Goal: Task Accomplishment & Management: Manage account settings

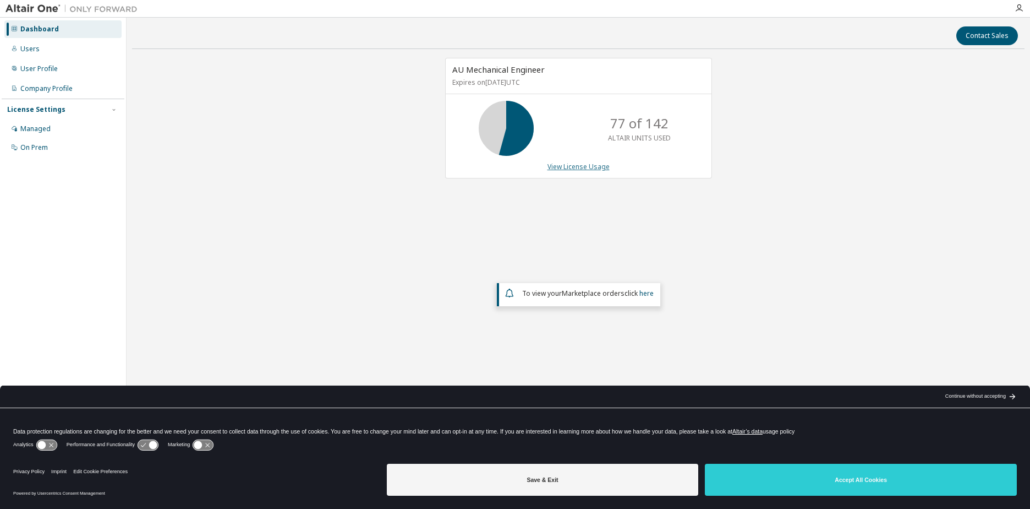
click at [569, 167] on link "View License Usage" at bounding box center [579, 166] width 62 height 9
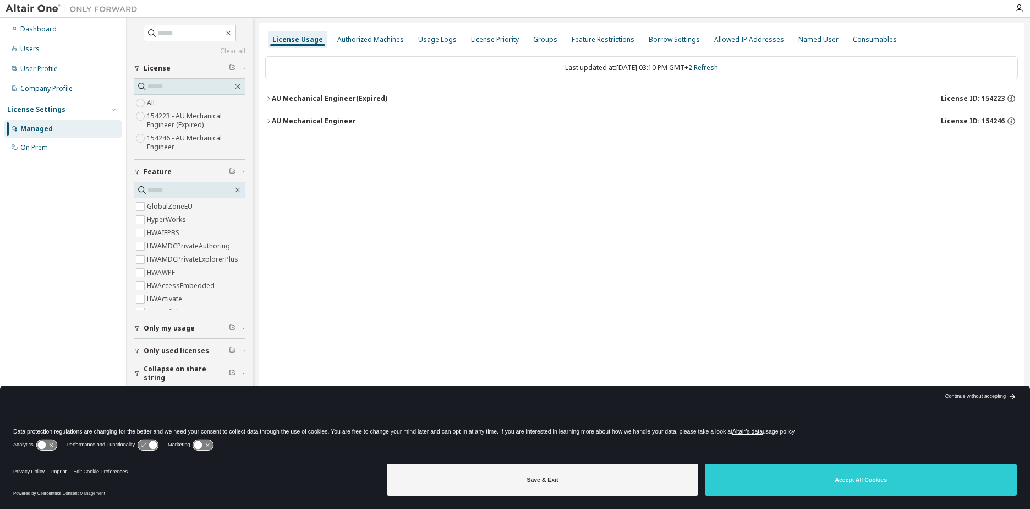
click at [269, 98] on icon "button" at bounding box center [268, 98] width 2 height 4
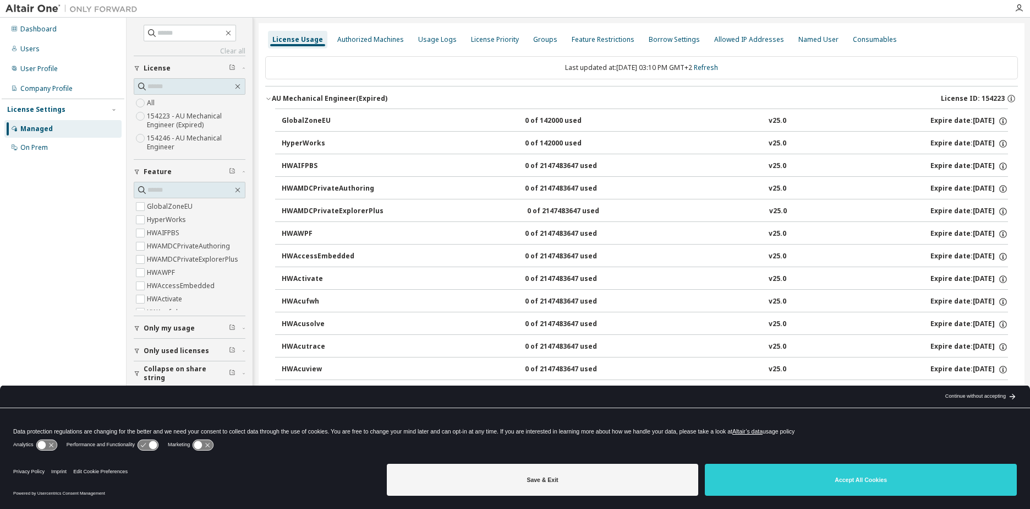
click at [270, 96] on icon "button" at bounding box center [268, 98] width 7 height 7
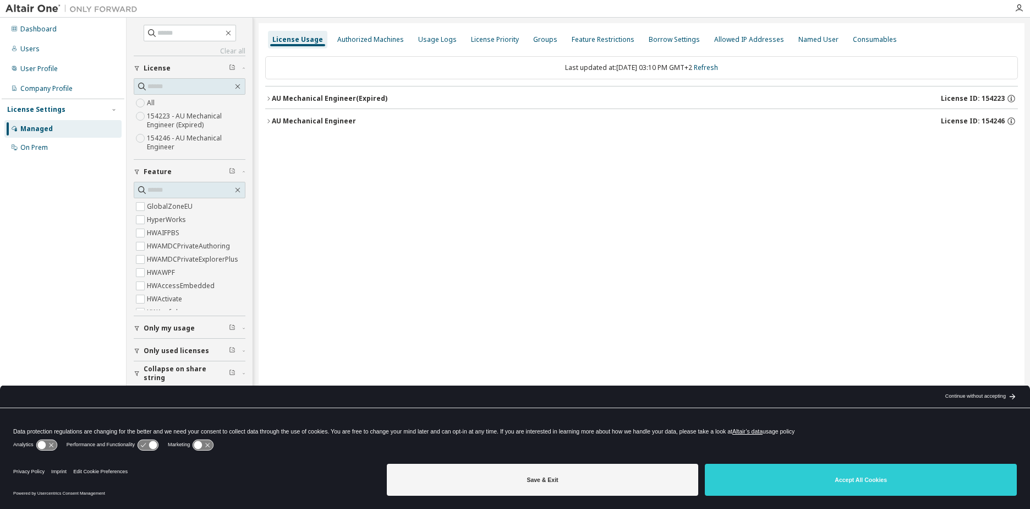
click at [272, 118] on div "AU Mechanical Engineer" at bounding box center [314, 121] width 84 height 9
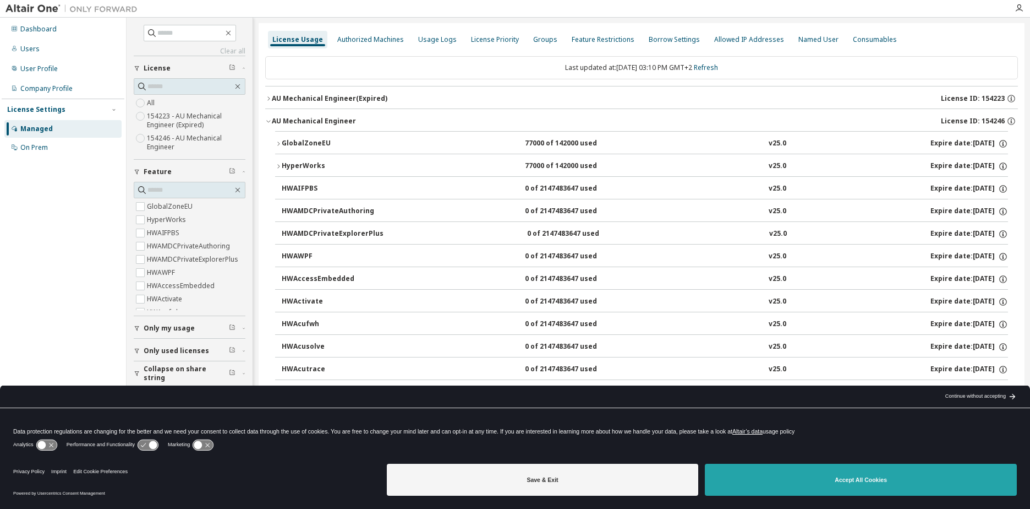
click at [813, 479] on button "Accept All Cookies" at bounding box center [861, 479] width 312 height 32
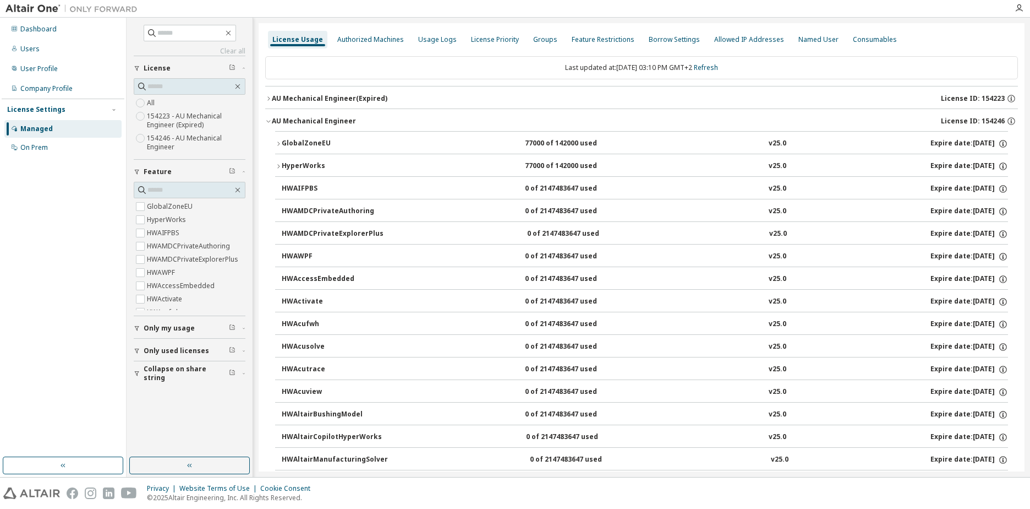
click at [276, 143] on icon "button" at bounding box center [278, 143] width 7 height 7
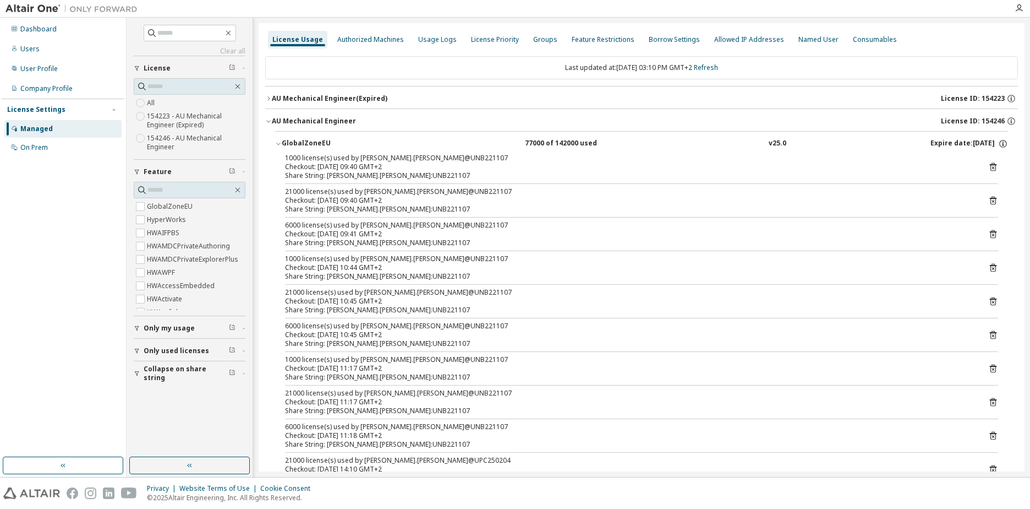
click at [590, 65] on div "Last updated at: Tue 2025-09-30 03:10 PM GMT+2 Refresh" at bounding box center [641, 67] width 753 height 23
click at [570, 73] on div "Last updated at: Tue 2025-09-30 03:10 PM GMT+2 Refresh" at bounding box center [641, 67] width 753 height 23
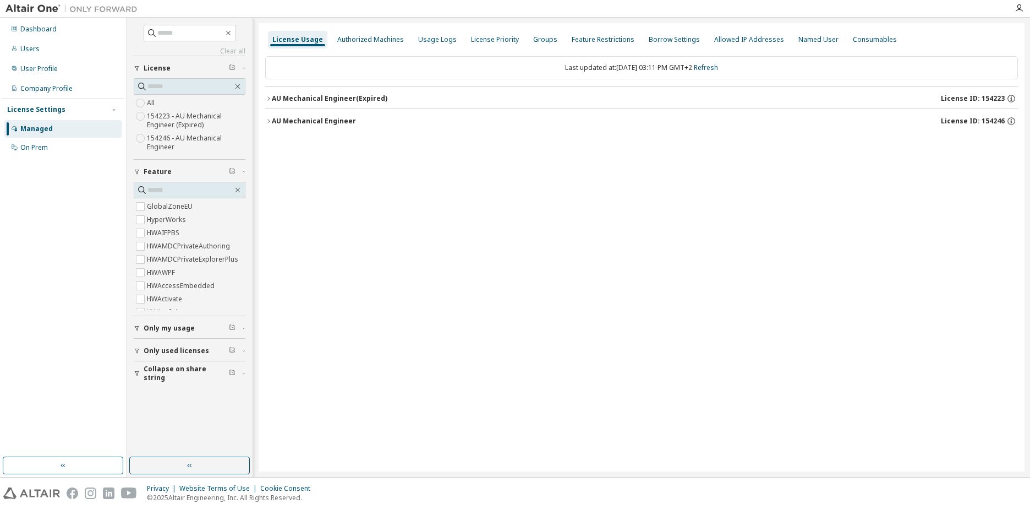
click at [265, 101] on div "License Usage Authorized Machines Usage Logs License Priority Groups Feature Re…" at bounding box center [642, 247] width 766 height 448
click at [269, 97] on icon "button" at bounding box center [268, 98] width 7 height 7
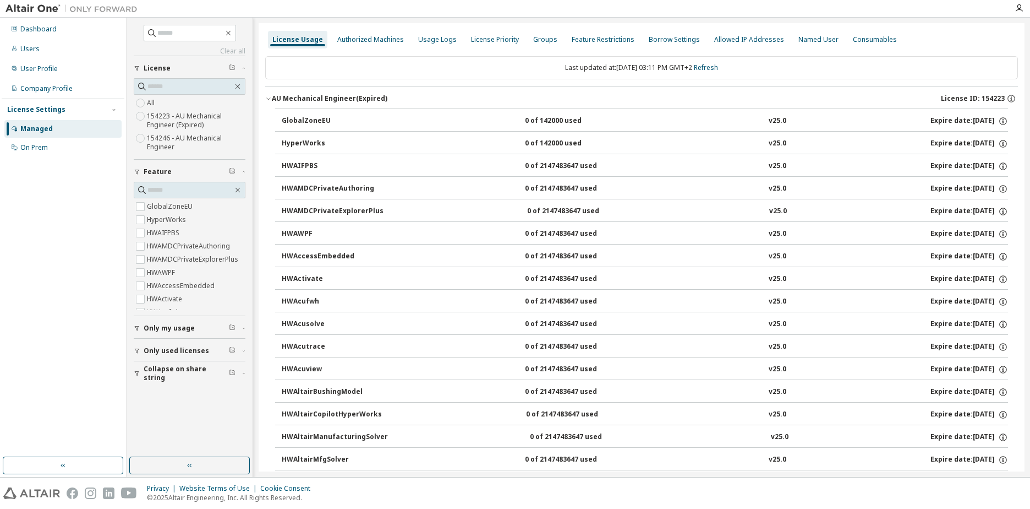
click at [269, 97] on icon "button" at bounding box center [268, 98] width 7 height 7
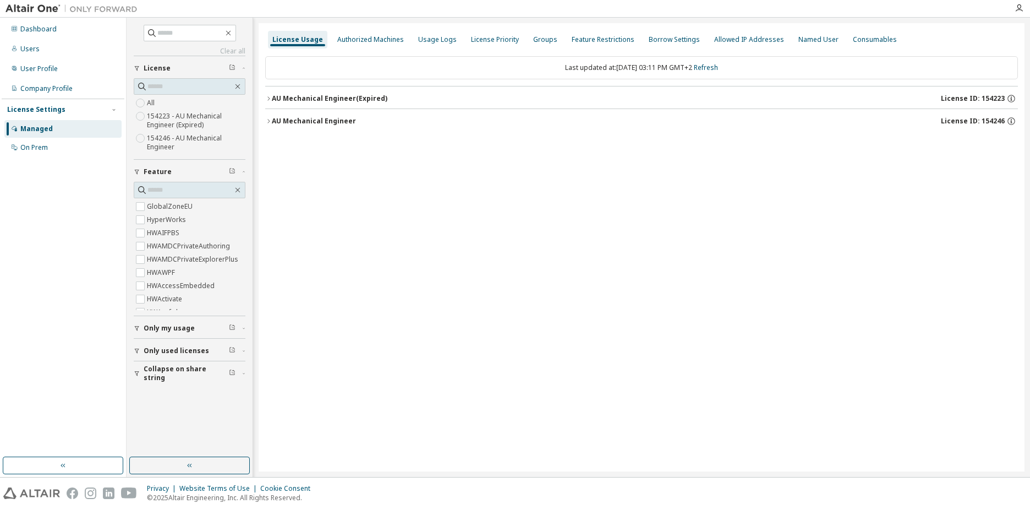
click at [267, 118] on icon "button" at bounding box center [268, 121] width 7 height 7
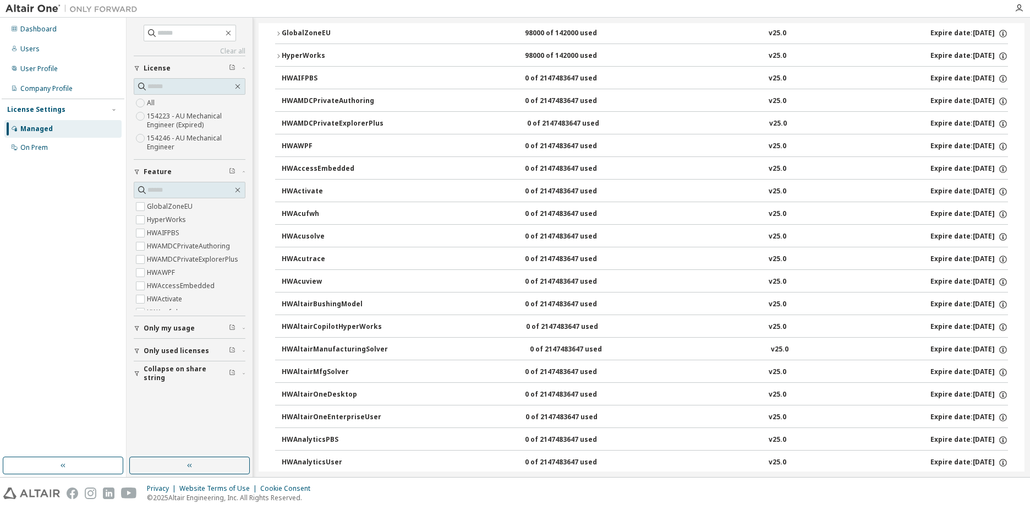
scroll to position [55, 0]
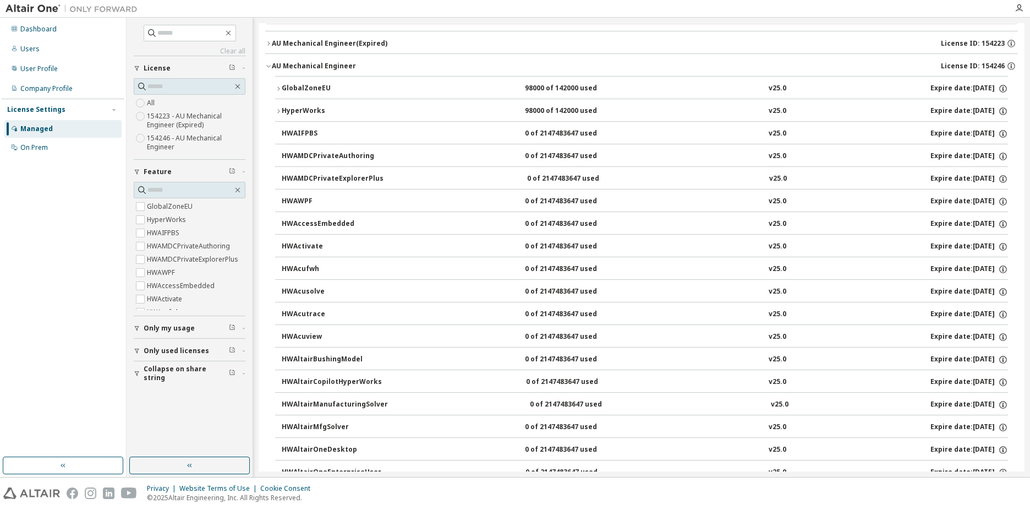
click at [278, 106] on button "HyperWorks 98000 of 142000 used v25.0 Expire date: 2026-09-15" at bounding box center [641, 111] width 733 height 24
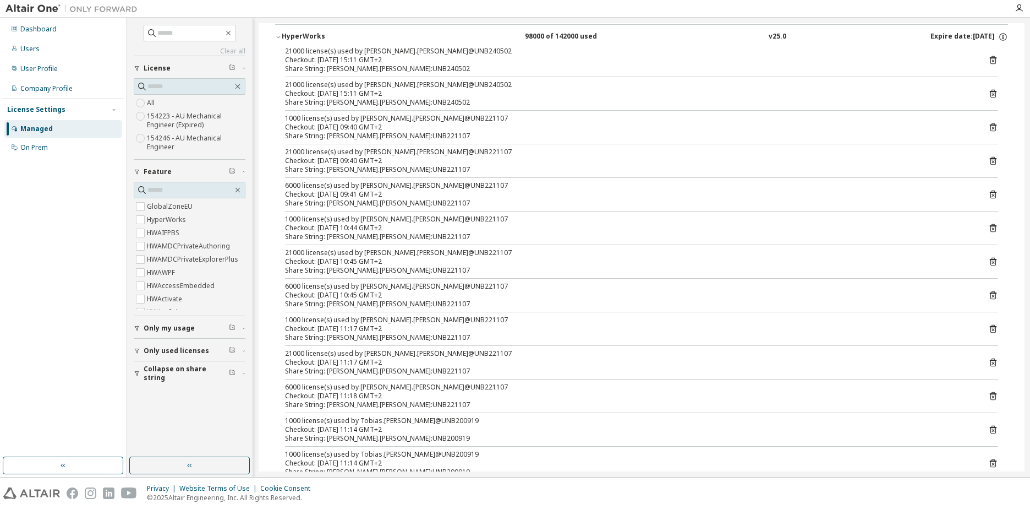
scroll to position [110, 0]
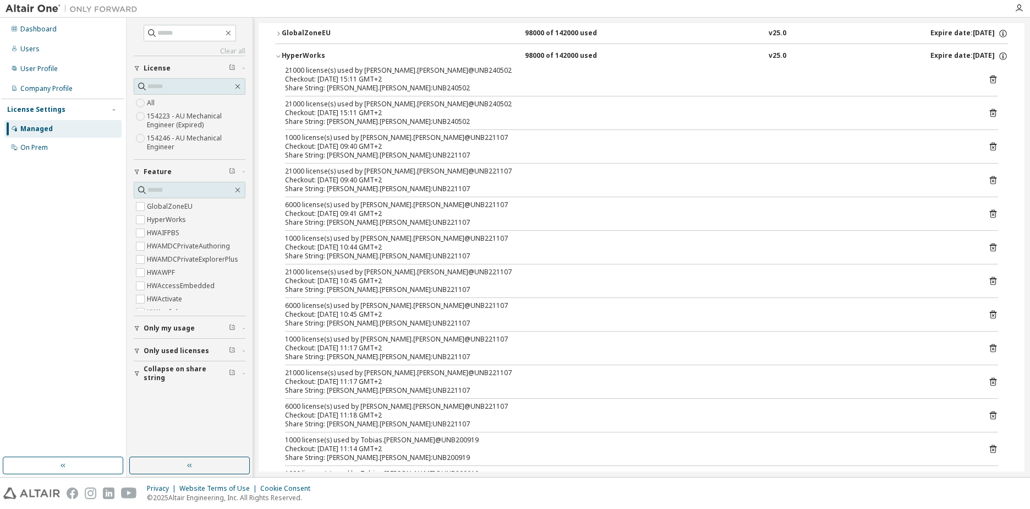
click at [433, 85] on div "Share String: [PERSON_NAME].[PERSON_NAME]:UNB240502" at bounding box center [628, 88] width 687 height 9
click at [472, 81] on div "Checkout: 2025-09-30 15:11 GMT+2" at bounding box center [628, 79] width 687 height 9
click at [988, 81] on icon at bounding box center [993, 79] width 10 height 10
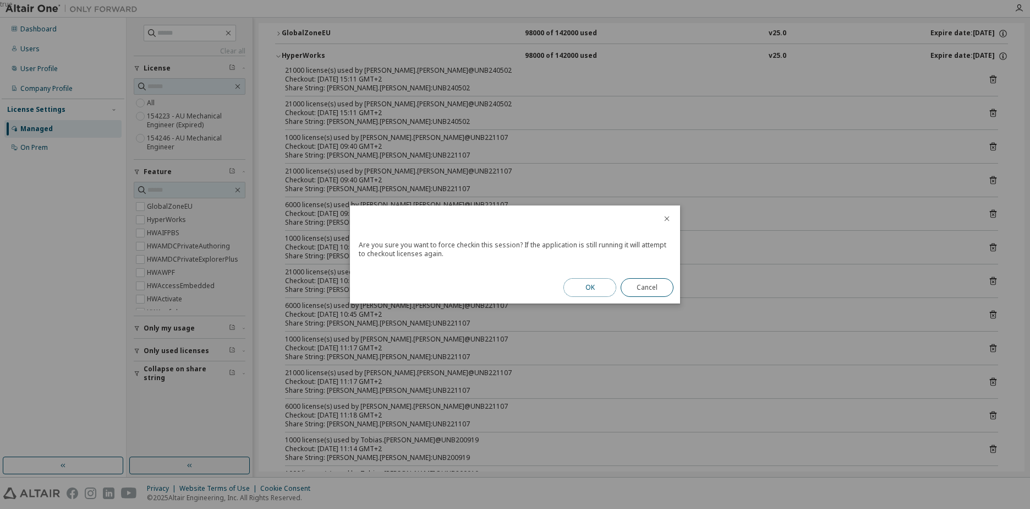
click at [584, 285] on button "OK" at bounding box center [590, 287] width 53 height 19
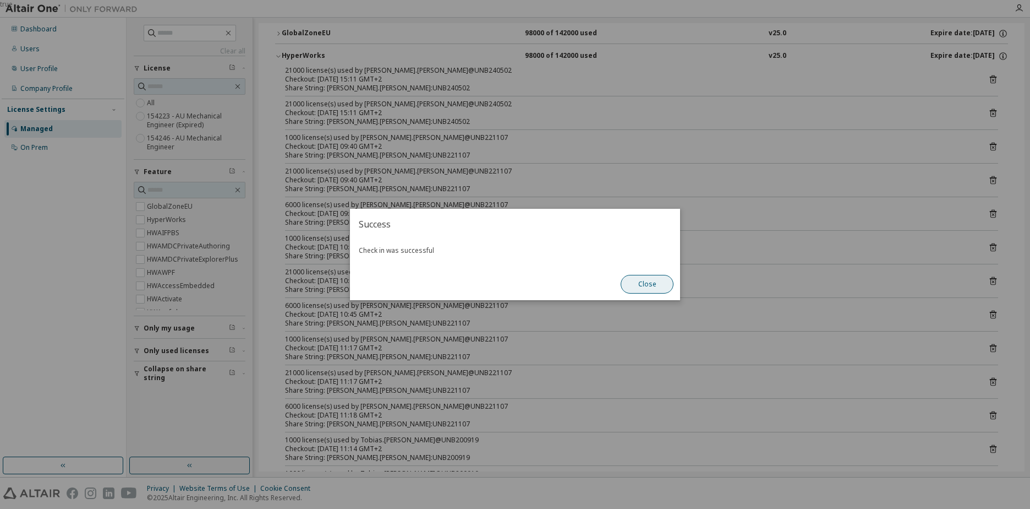
click at [648, 280] on button "Close" at bounding box center [647, 284] width 53 height 19
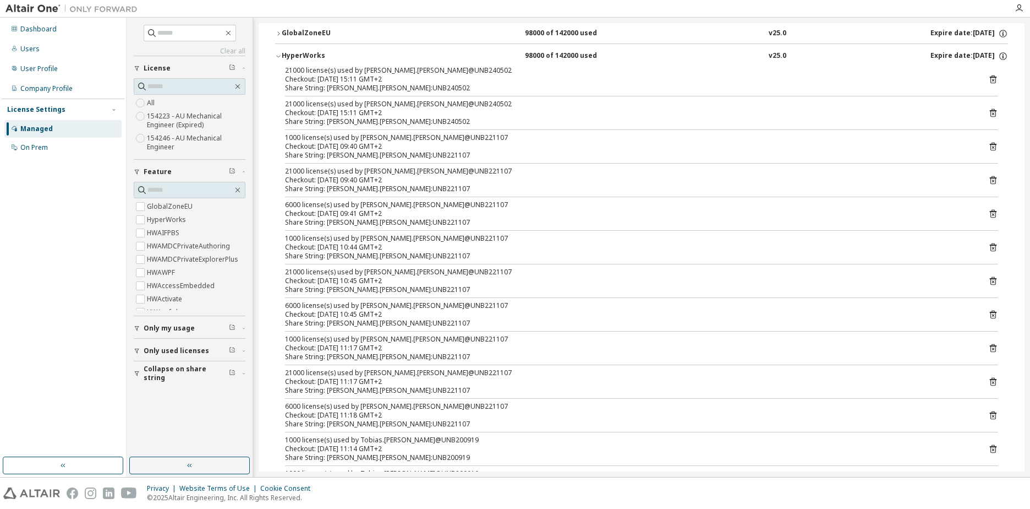
click at [990, 111] on icon at bounding box center [993, 113] width 7 height 8
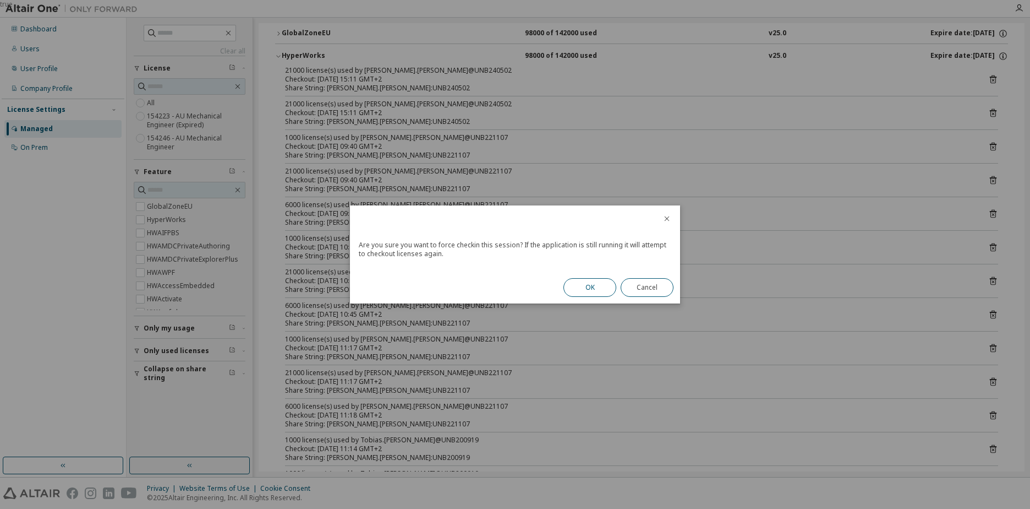
click at [597, 284] on button "OK" at bounding box center [590, 287] width 53 height 19
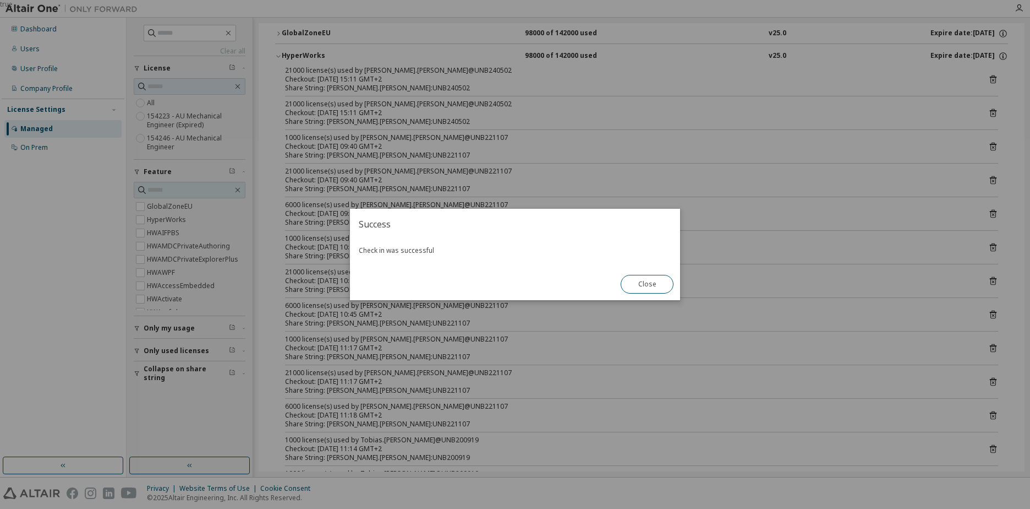
click at [652, 283] on button "Close" at bounding box center [647, 284] width 53 height 19
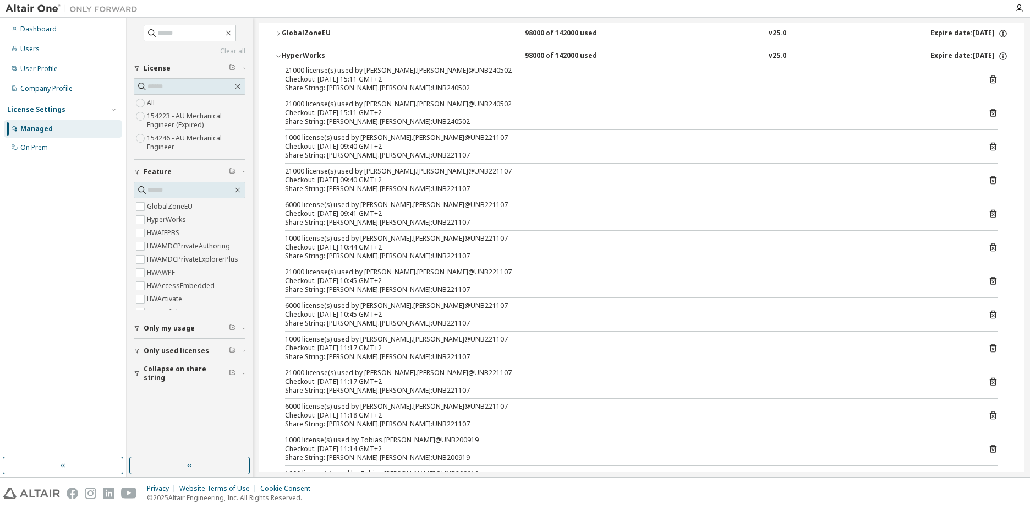
click at [990, 77] on icon at bounding box center [993, 79] width 7 height 8
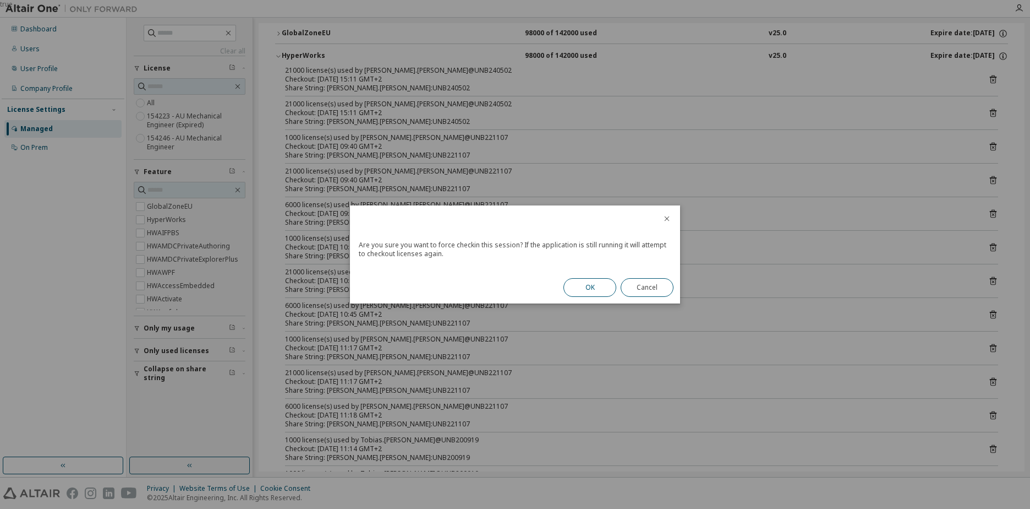
click at [574, 290] on button "OK" at bounding box center [590, 287] width 53 height 19
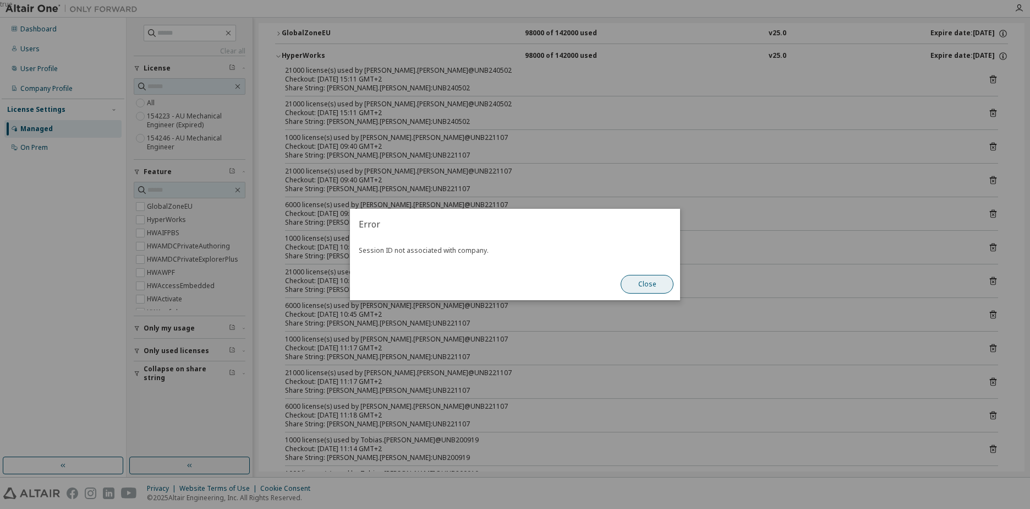
click at [638, 284] on button "Close" at bounding box center [647, 284] width 53 height 19
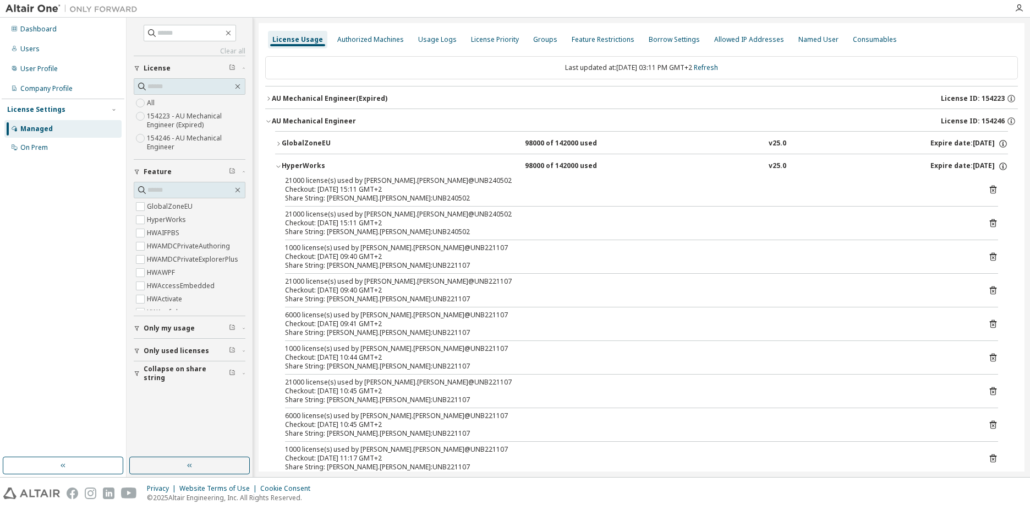
scroll to position [55, 0]
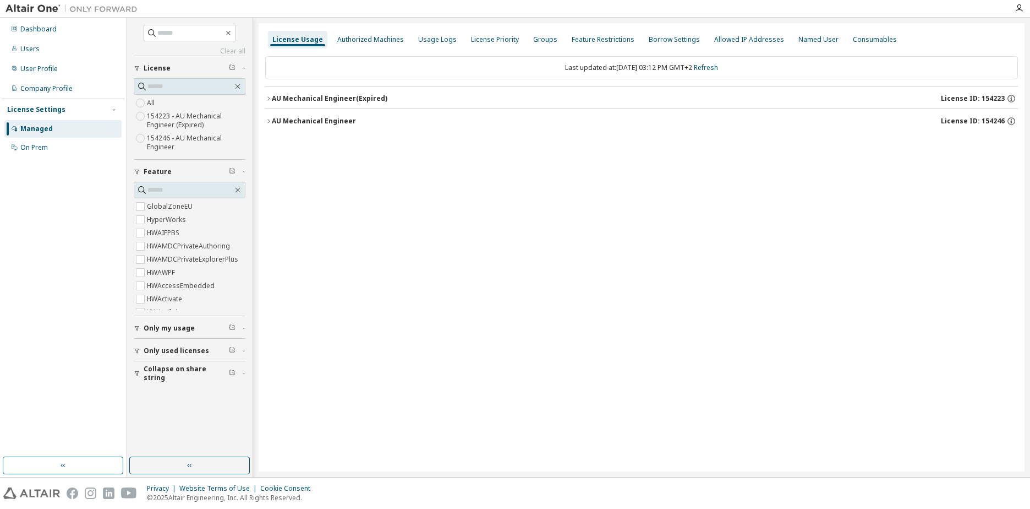
click at [272, 119] on div "AU Mechanical Engineer" at bounding box center [314, 121] width 84 height 9
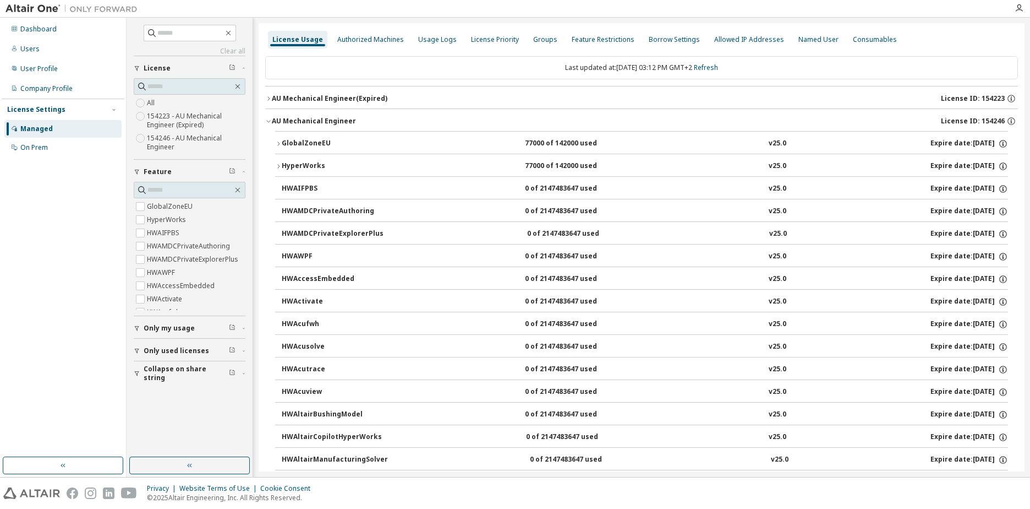
click at [272, 119] on div "AU Mechanical Engineer" at bounding box center [314, 121] width 84 height 9
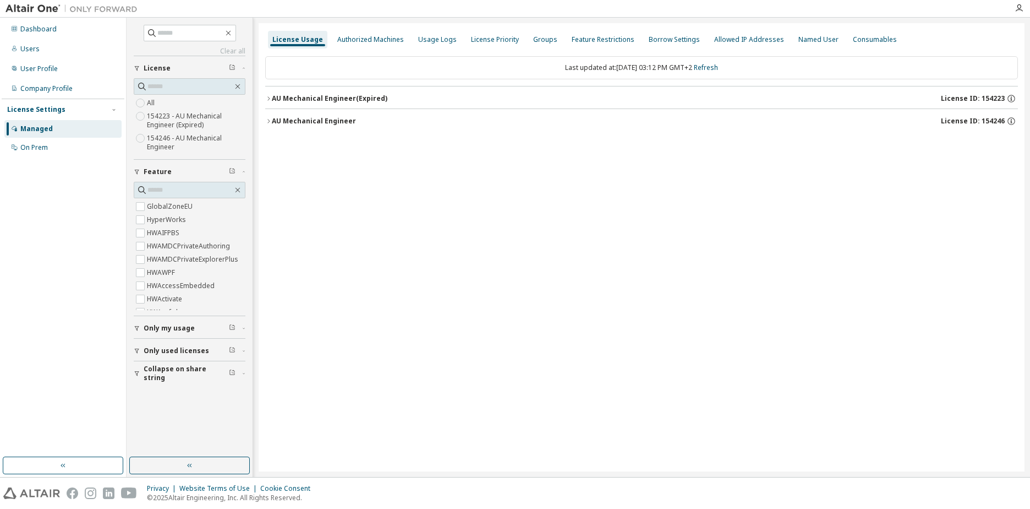
click at [272, 119] on div "AU Mechanical Engineer" at bounding box center [314, 121] width 84 height 9
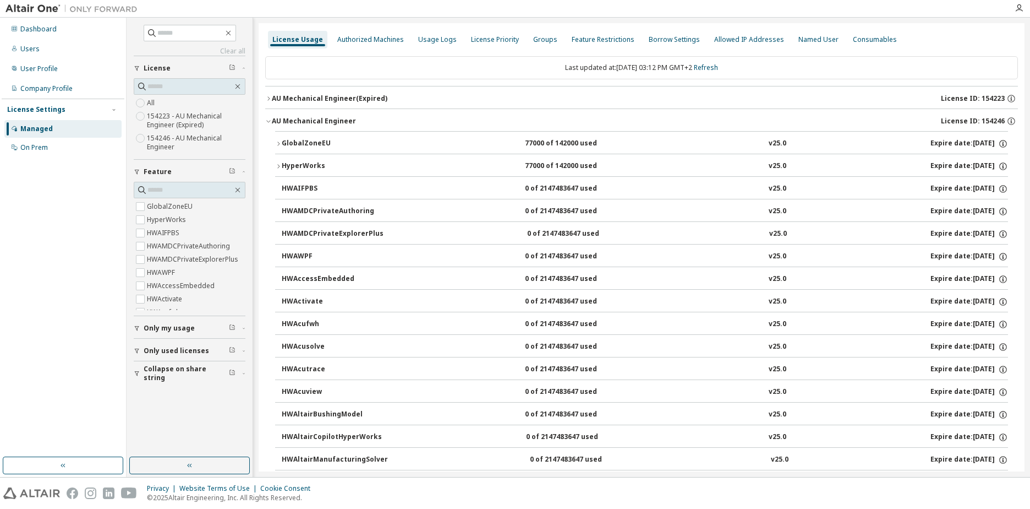
click at [277, 140] on icon "button" at bounding box center [278, 143] width 7 height 7
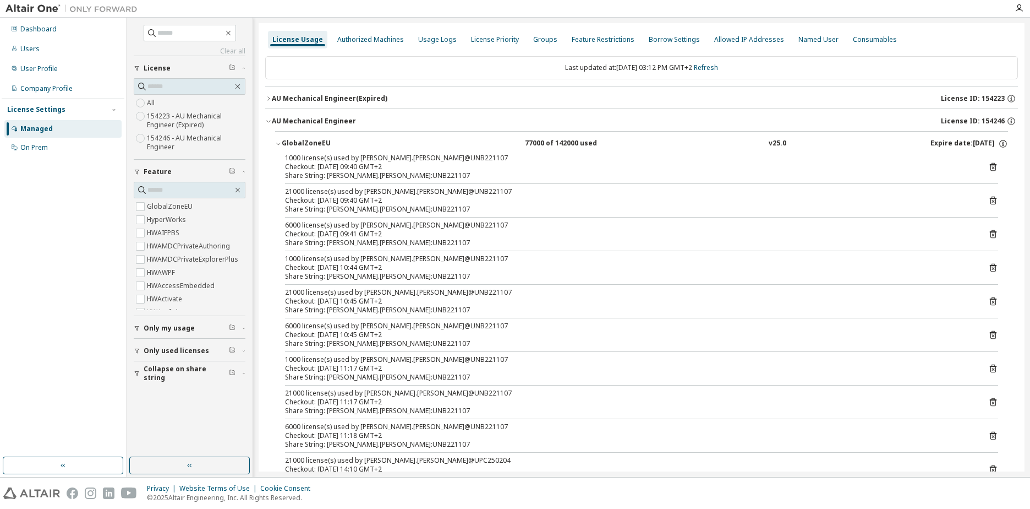
click at [404, 162] on div "1000 license(s) used by [PERSON_NAME].[PERSON_NAME]@UNB221107" at bounding box center [628, 158] width 687 height 9
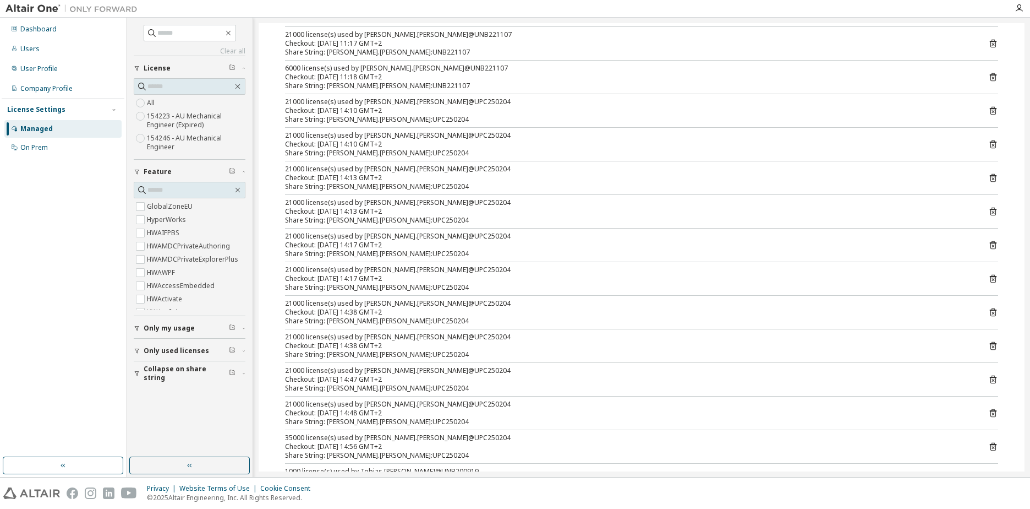
scroll to position [385, 0]
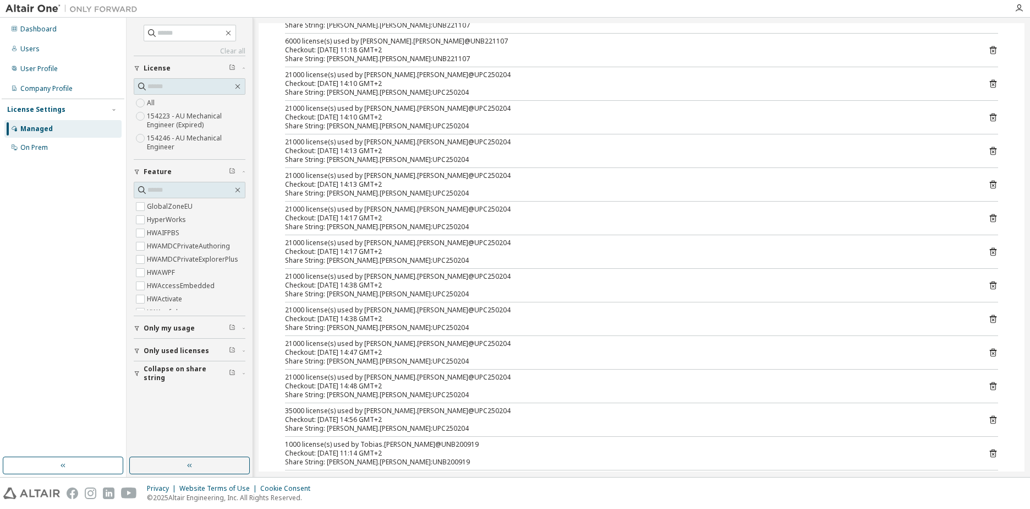
click at [452, 413] on div "35000 license(s) used by [PERSON_NAME].[PERSON_NAME]@UPC250204" at bounding box center [628, 410] width 687 height 9
click at [452, 387] on div "Checkout: [DATE] 14:48 GMT+2" at bounding box center [628, 385] width 687 height 9
click at [457, 409] on div "35000 license(s) used by [PERSON_NAME].[PERSON_NAME]@UPC250204" at bounding box center [628, 410] width 687 height 9
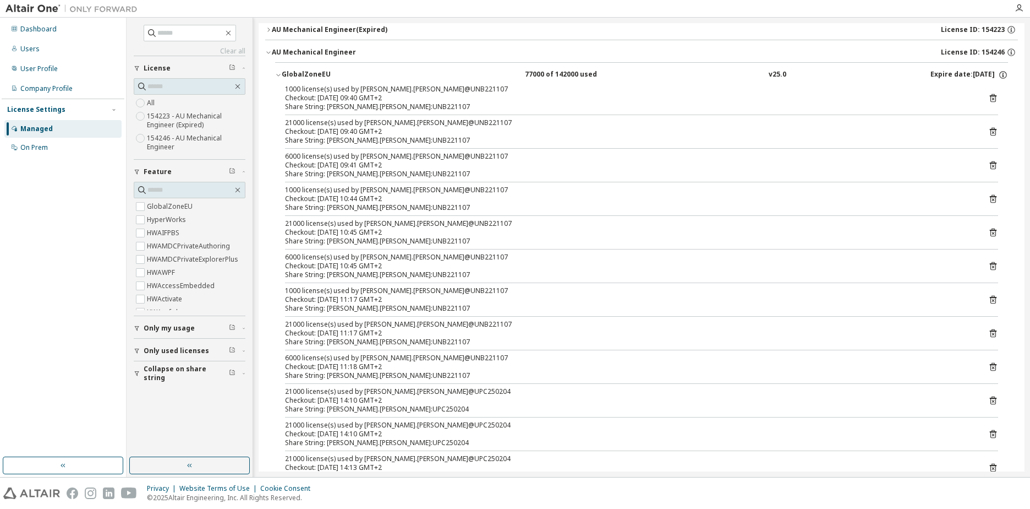
scroll to position [0, 0]
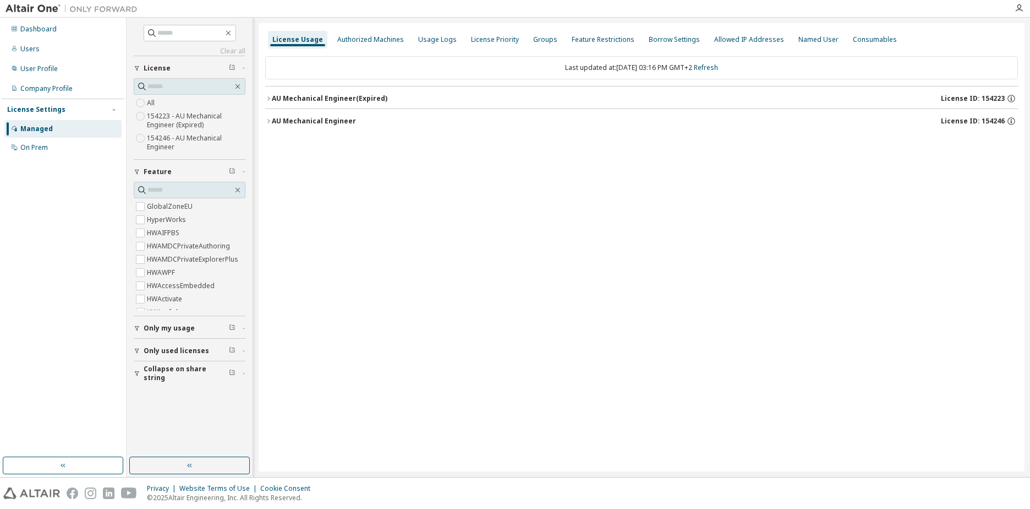
click at [271, 97] on icon "button" at bounding box center [268, 98] width 7 height 7
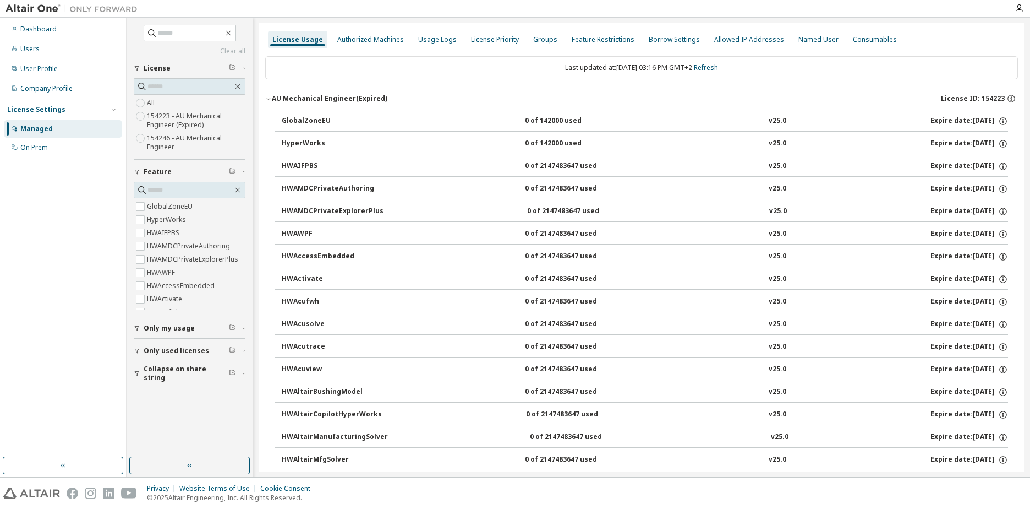
click at [271, 97] on icon "button" at bounding box center [268, 98] width 7 height 7
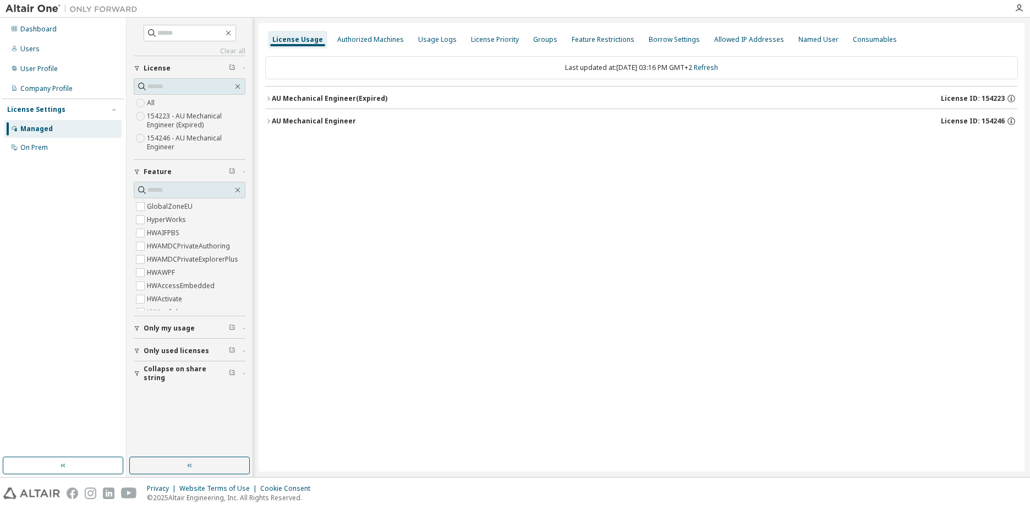
click at [267, 120] on icon "button" at bounding box center [268, 121] width 7 height 7
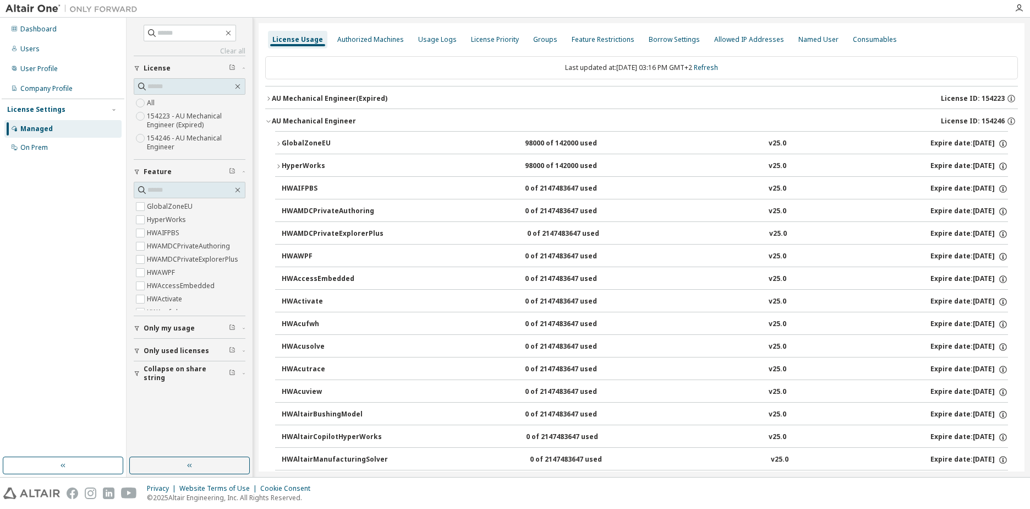
click at [277, 141] on icon "button" at bounding box center [278, 143] width 7 height 7
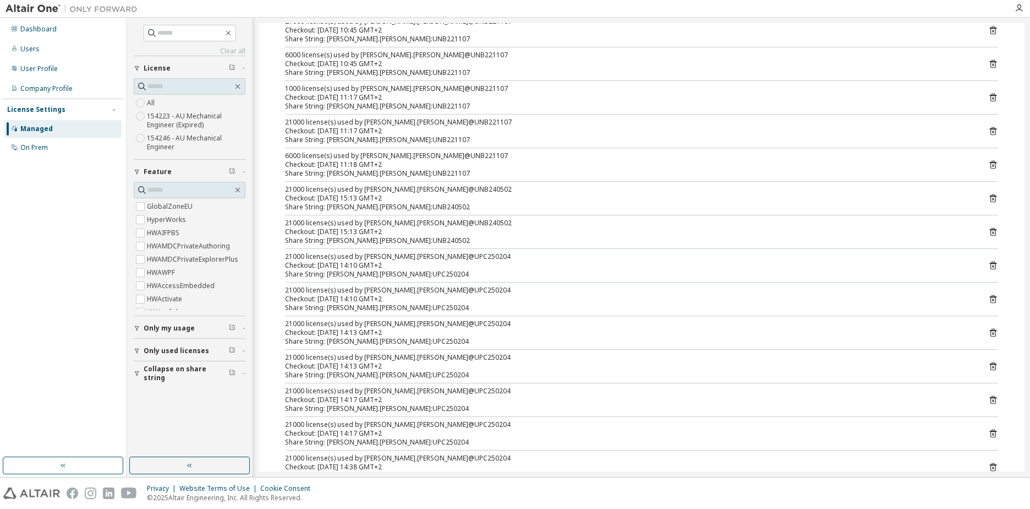
scroll to position [385, 0]
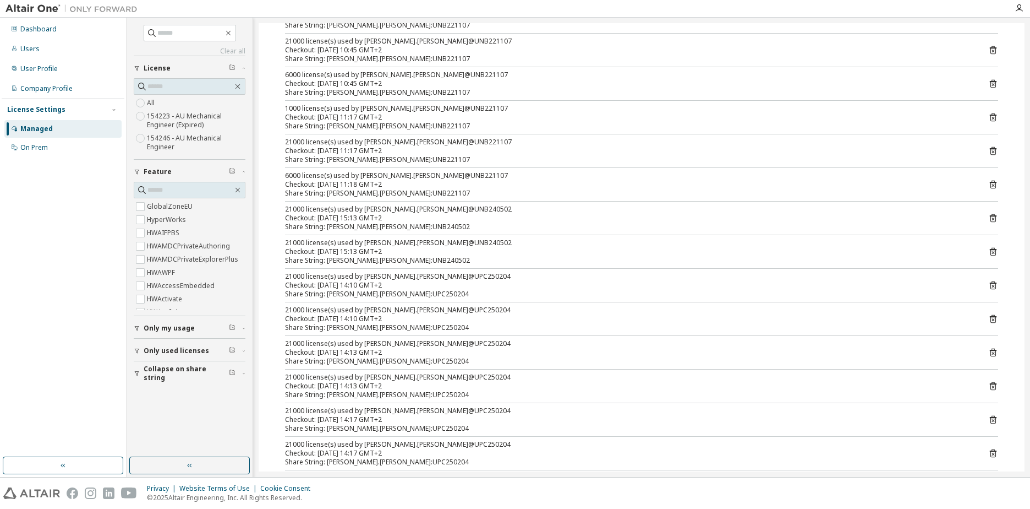
click at [452, 244] on div "21000 license(s) used by Christine.Vollmer@UNB240502" at bounding box center [628, 242] width 687 height 9
click at [467, 208] on div "21000 license(s) used by Christine.Vollmer@UNB240502" at bounding box center [628, 209] width 687 height 9
click at [992, 218] on icon at bounding box center [993, 218] width 3 height 3
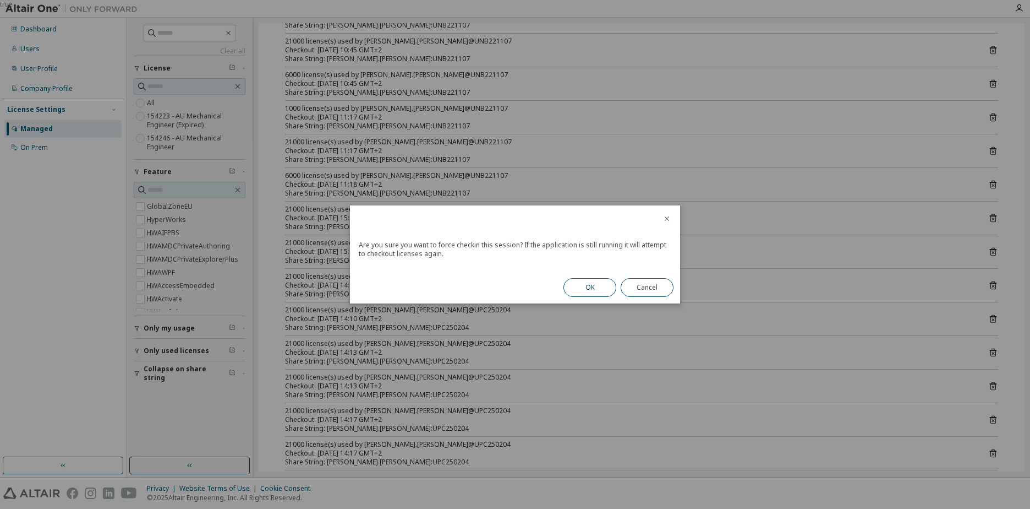
click at [577, 288] on button "OK" at bounding box center [590, 287] width 53 height 19
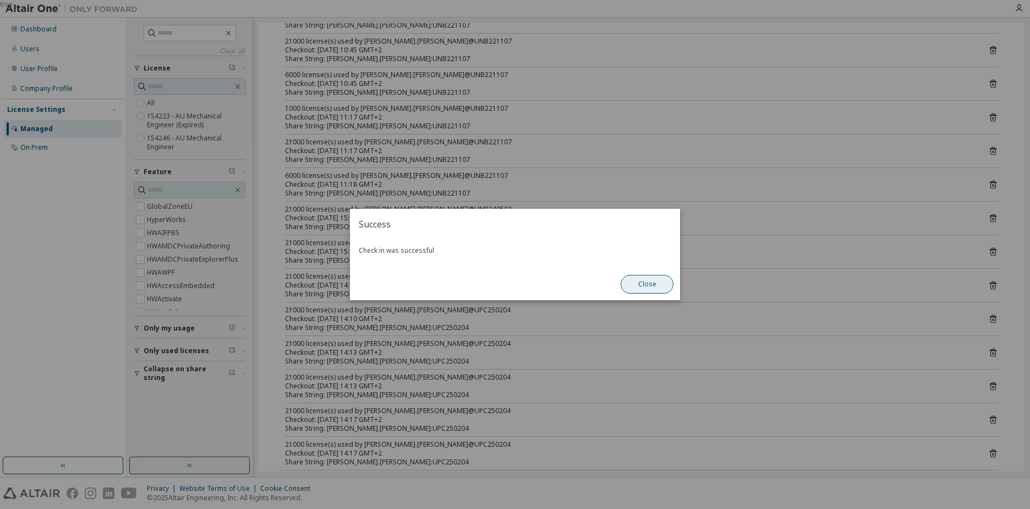
click at [647, 275] on button "Close" at bounding box center [647, 284] width 53 height 19
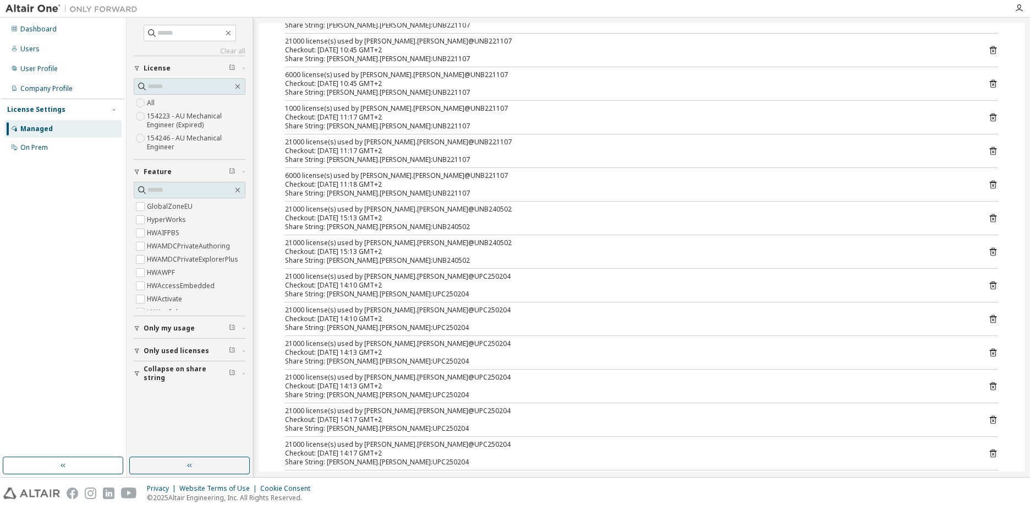
click at [992, 252] on icon at bounding box center [993, 252] width 3 height 3
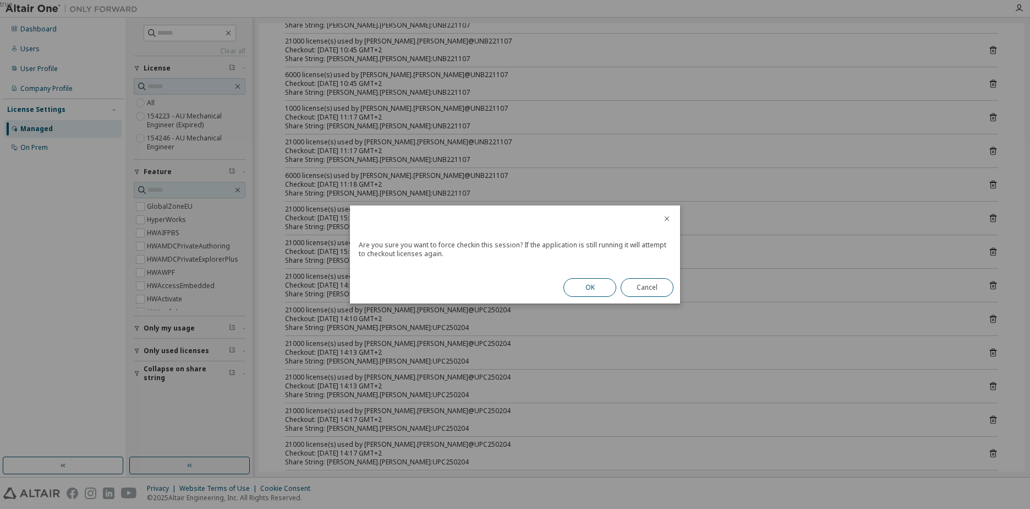
click at [592, 288] on button "OK" at bounding box center [590, 287] width 53 height 19
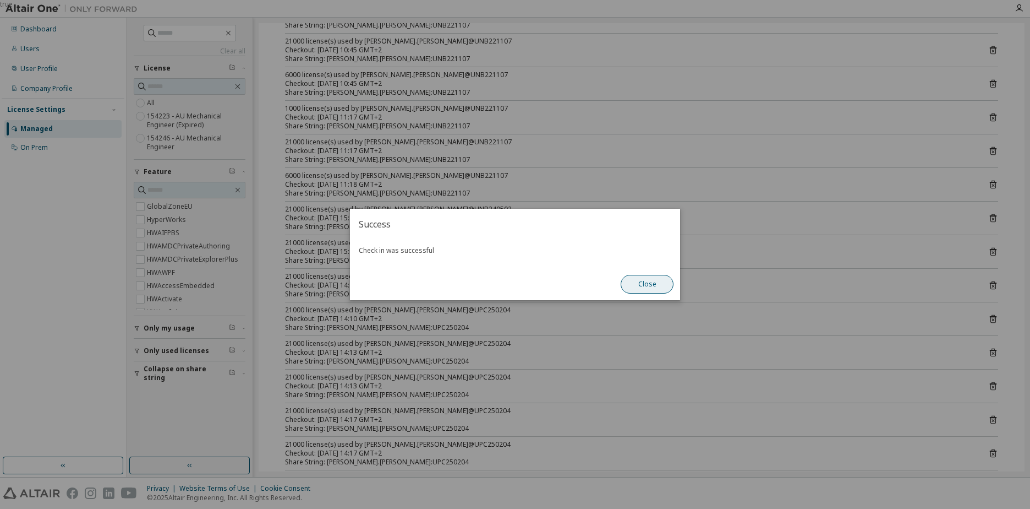
click at [639, 286] on button "Close" at bounding box center [647, 284] width 53 height 19
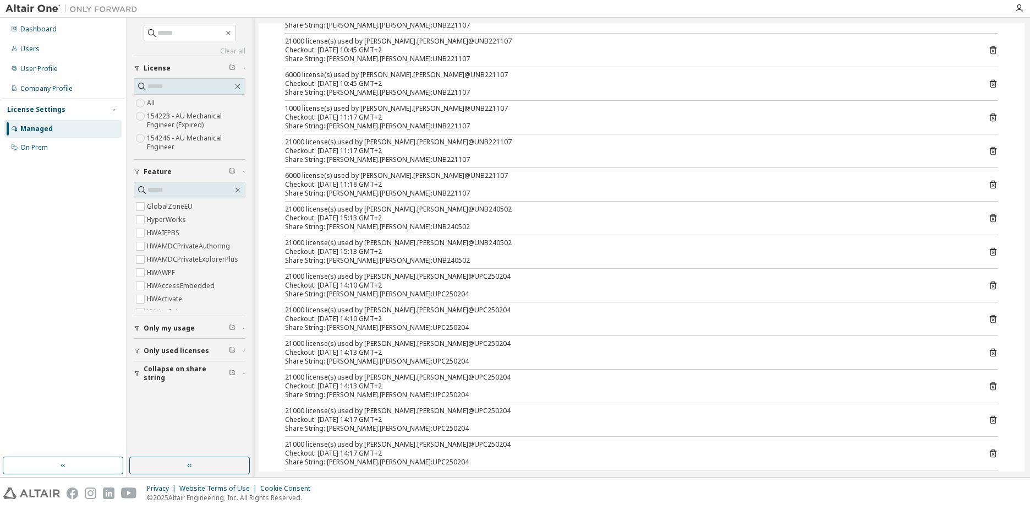
click at [990, 252] on icon at bounding box center [993, 252] width 7 height 8
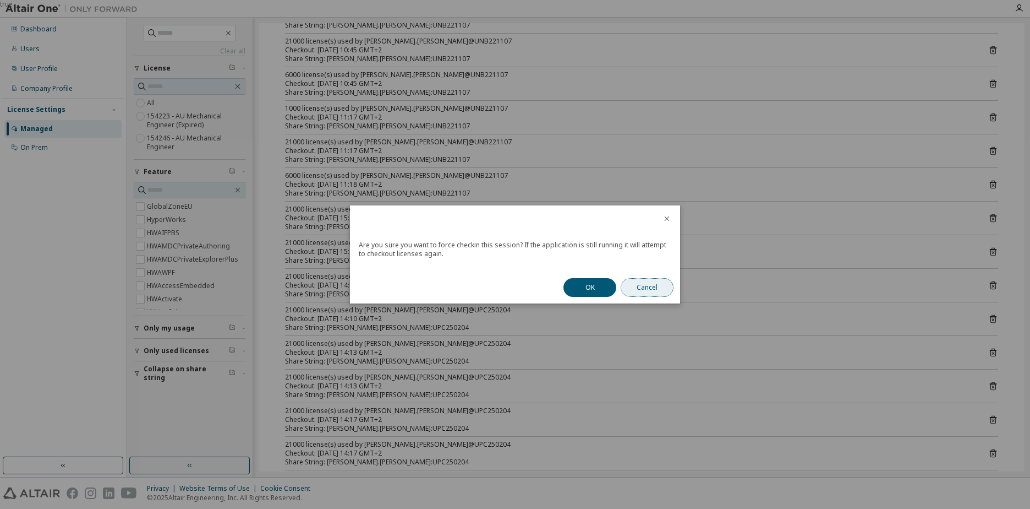
click at [648, 284] on button "Cancel" at bounding box center [647, 287] width 53 height 19
